Goal: Information Seeking & Learning: Learn about a topic

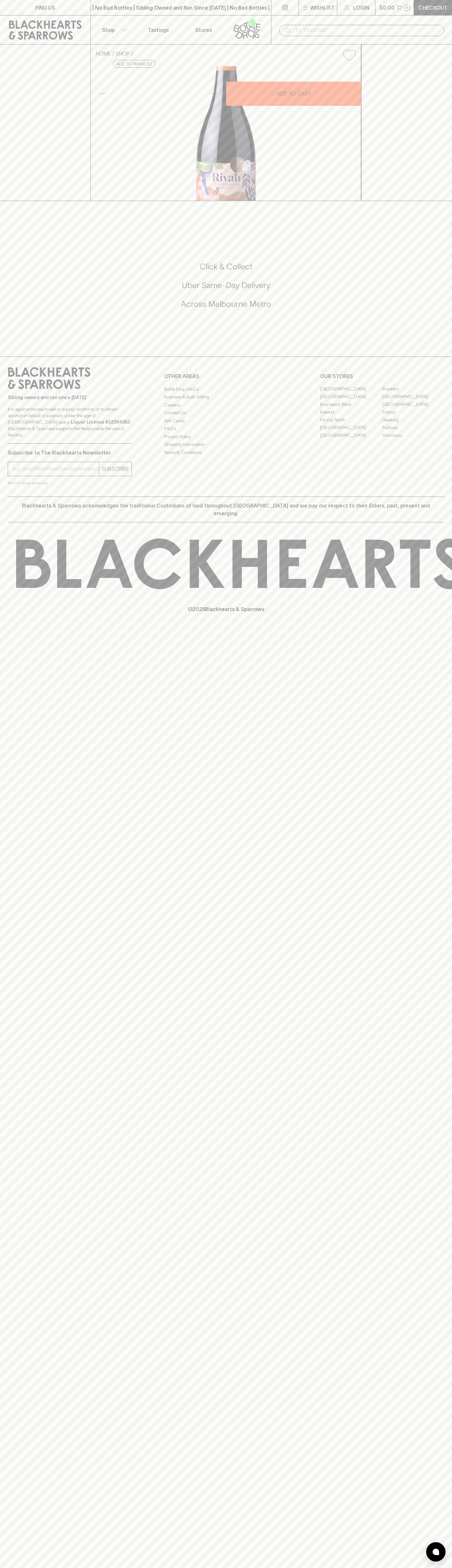
click at [378, 32] on input "text" at bounding box center [366, 30] width 144 height 10
click at [424, 1494] on div "FIND US | No Bad Bottles | Sibling Owned and Run Since [DATE] | No Bad Bottles …" at bounding box center [226, 784] width 452 height 1568
click at [378, 1567] on html "FIND US | No Bad Bottles | Sibling Owned and Run Since [DATE] | No Bad Bottles …" at bounding box center [226, 784] width 452 height 1568
click at [11, 1377] on div "FIND US | No Bad Bottles | Sibling Owned and Run Since [DATE] | No Bad Bottles …" at bounding box center [226, 784] width 452 height 1568
